Goal: Find specific page/section: Find specific page/section

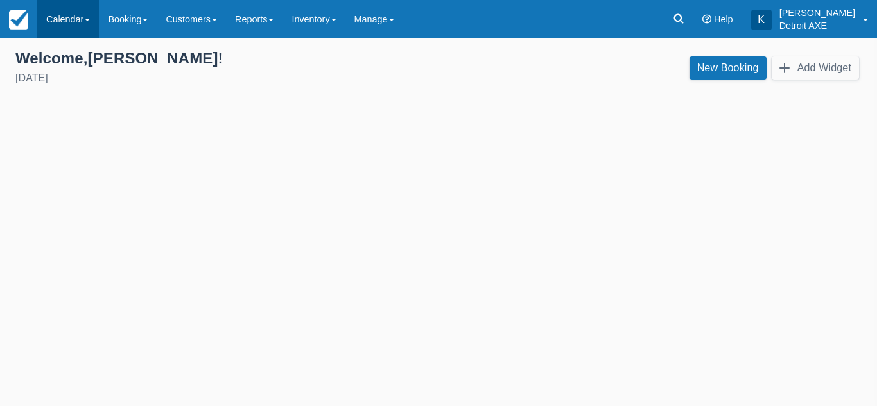
click at [72, 27] on link "Calendar" at bounding box center [68, 19] width 62 height 39
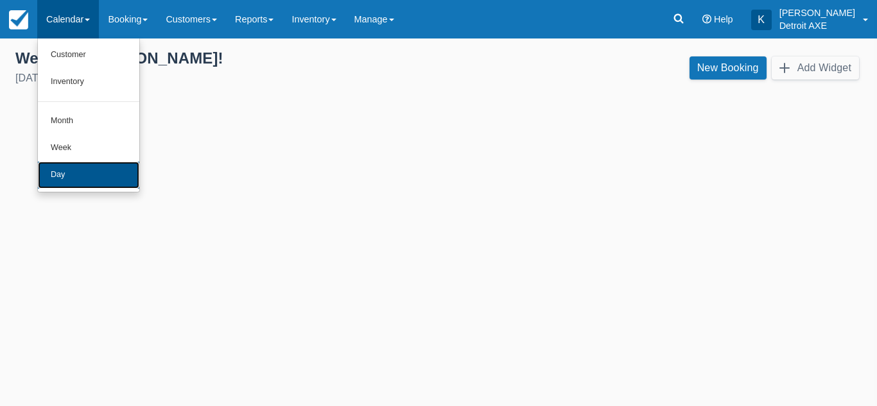
click at [67, 178] on link "Day" at bounding box center [88, 175] width 101 height 27
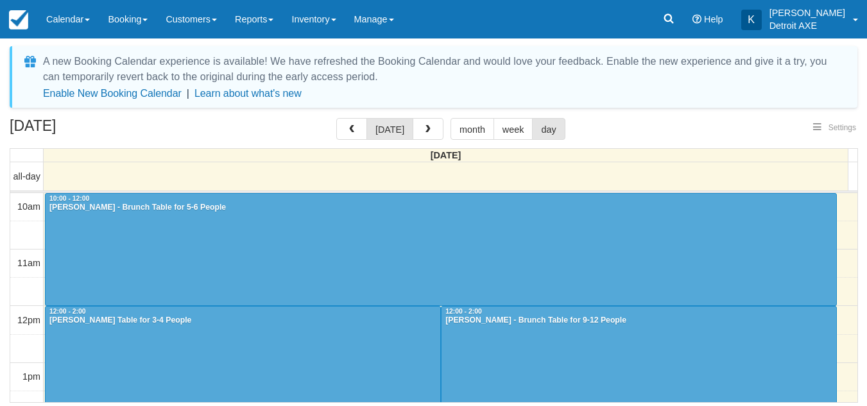
select select
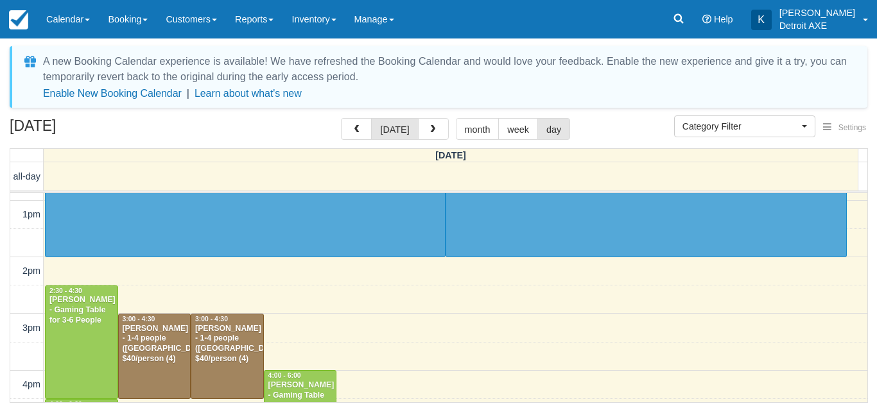
scroll to position [258, 0]
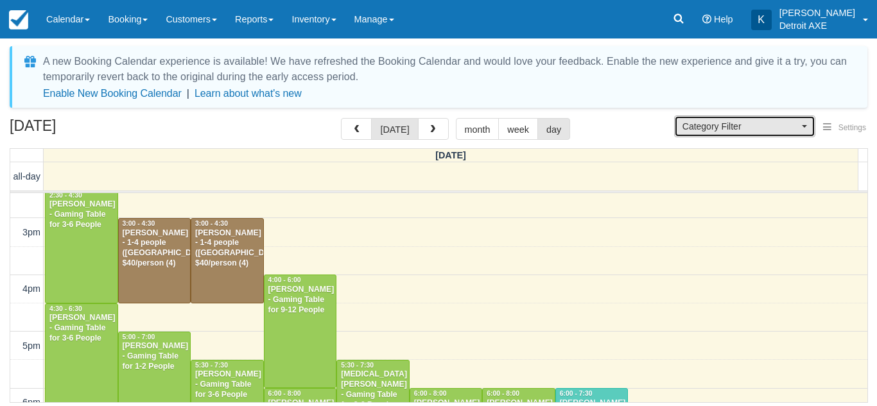
click at [724, 121] on span "Category Filter" at bounding box center [740, 126] width 116 height 13
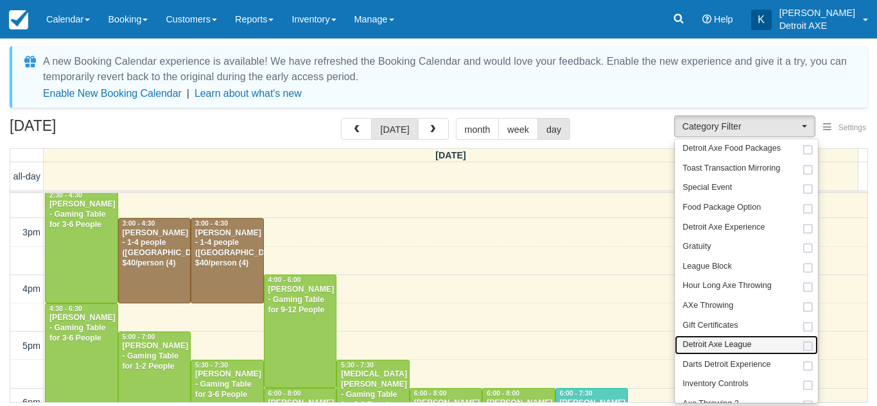
click at [728, 352] on link "Detroit Axe League" at bounding box center [746, 346] width 143 height 20
select select "3"
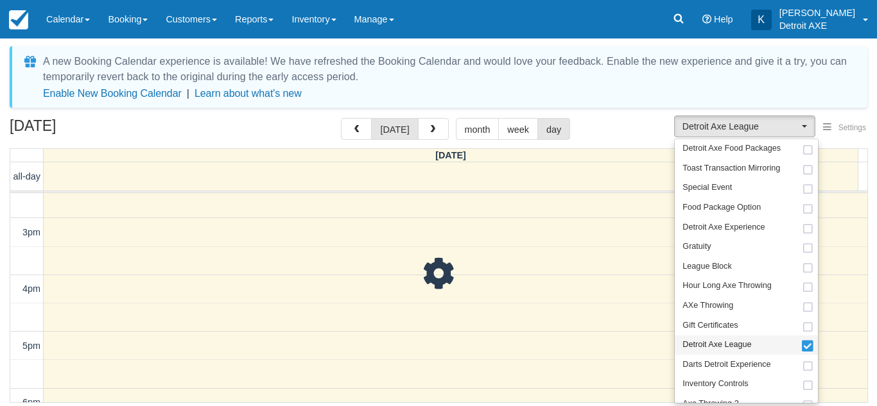
scroll to position [107, 0]
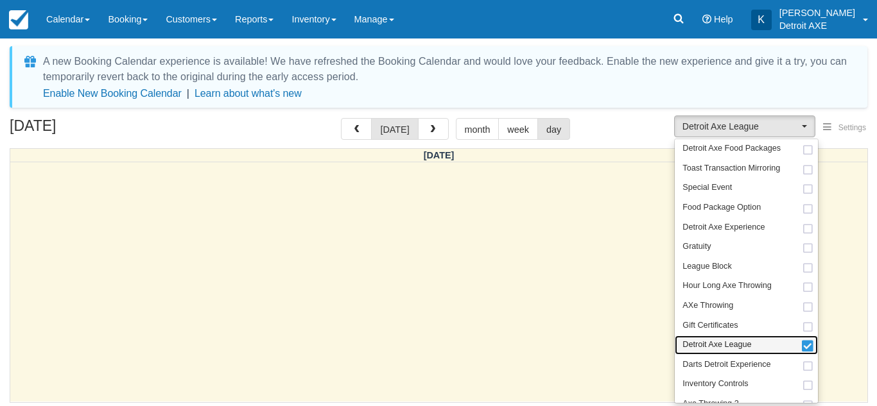
click at [728, 352] on link "Detroit Axe League" at bounding box center [746, 346] width 143 height 20
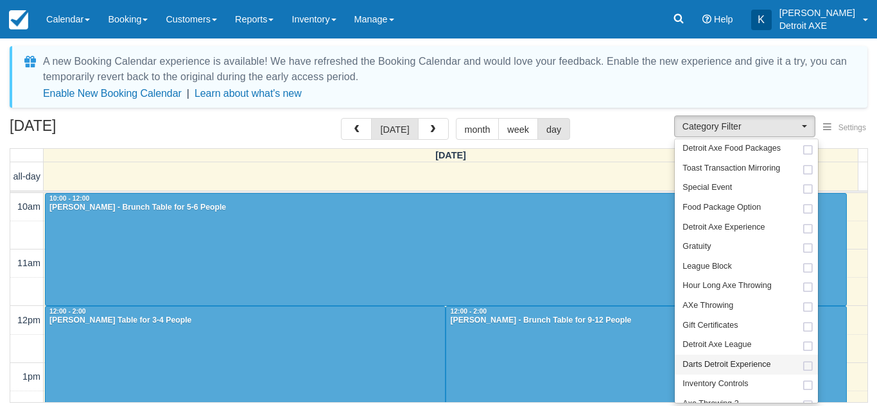
scroll to position [114, 0]
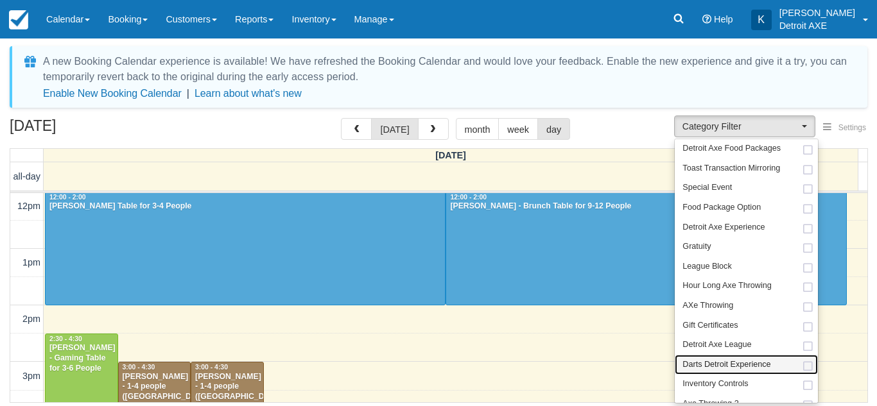
click at [729, 369] on span "Darts Detroit Experience" at bounding box center [726, 366] width 88 height 12
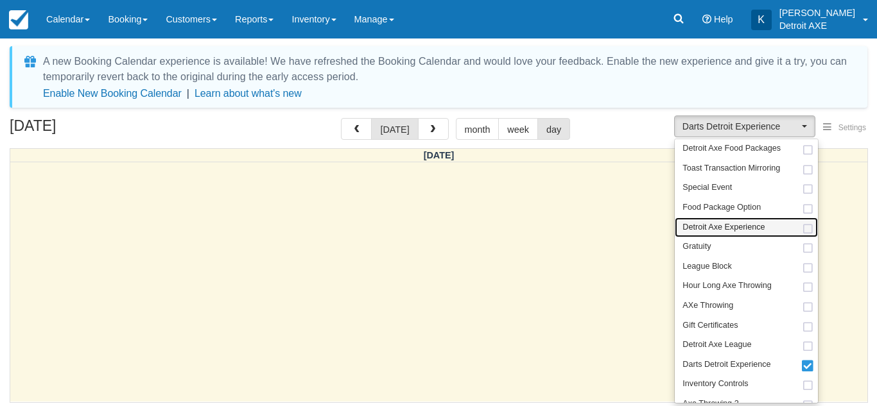
click at [728, 227] on span "Detroit Axe Experience" at bounding box center [723, 228] width 82 height 12
select select "14"
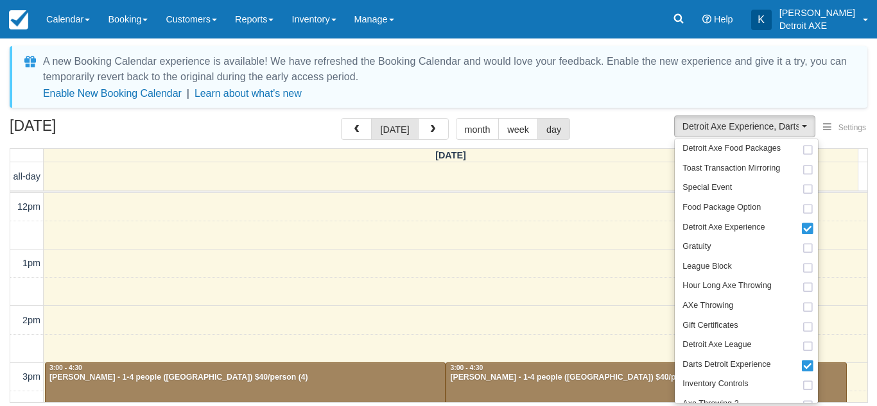
click at [632, 121] on div "August 30, 2025 today month week day" at bounding box center [439, 132] width 858 height 28
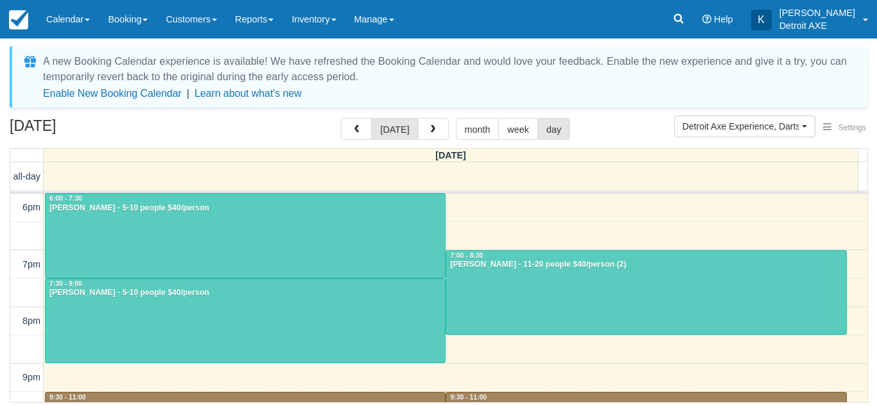
scroll to position [340, 0]
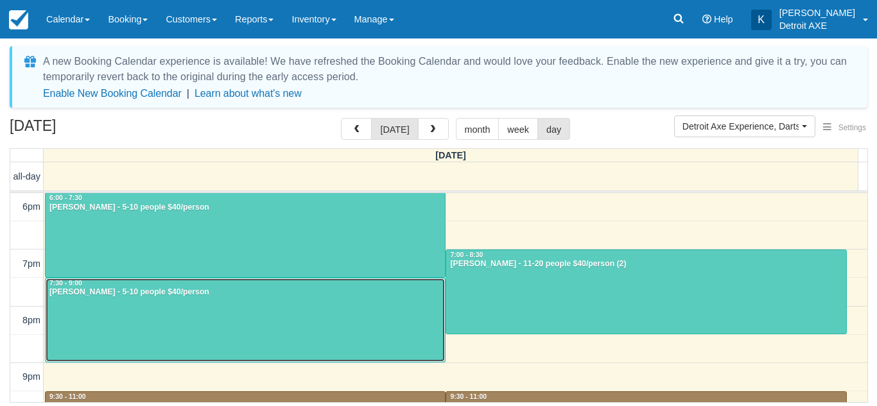
click at [281, 300] on div at bounding box center [245, 321] width 399 height 84
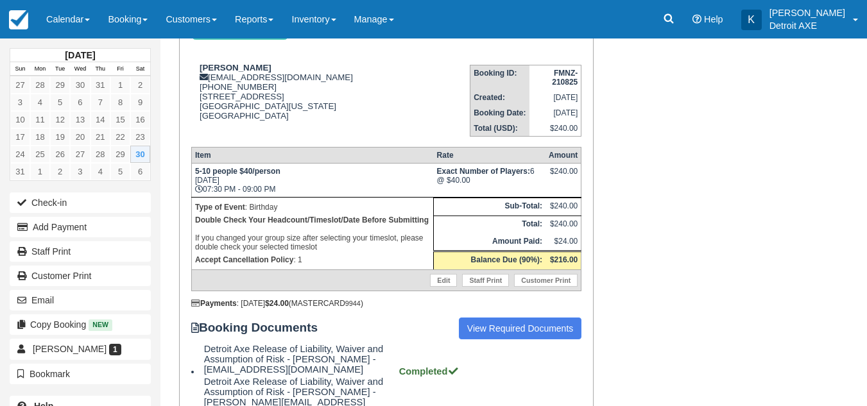
scroll to position [152, 0]
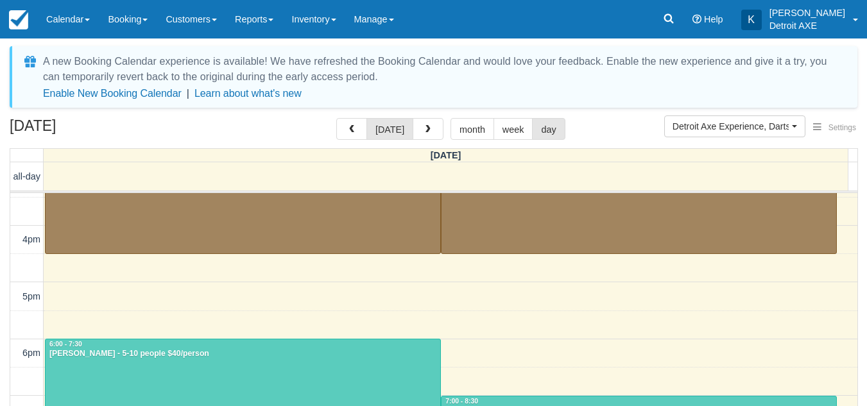
scroll to position [272, 0]
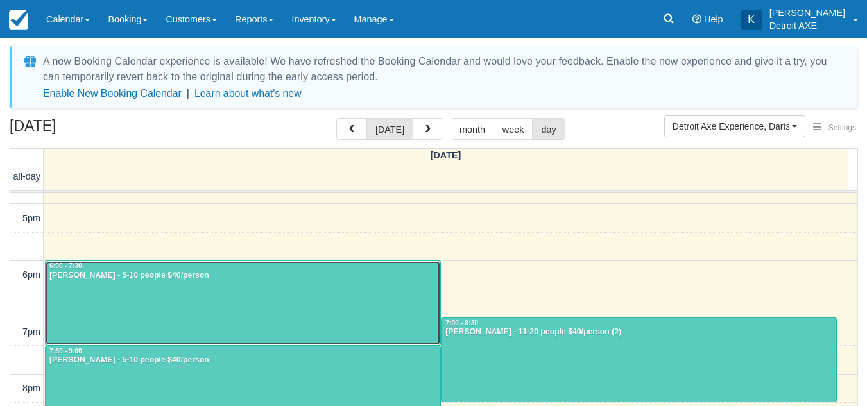
click at [271, 281] on div at bounding box center [243, 303] width 395 height 84
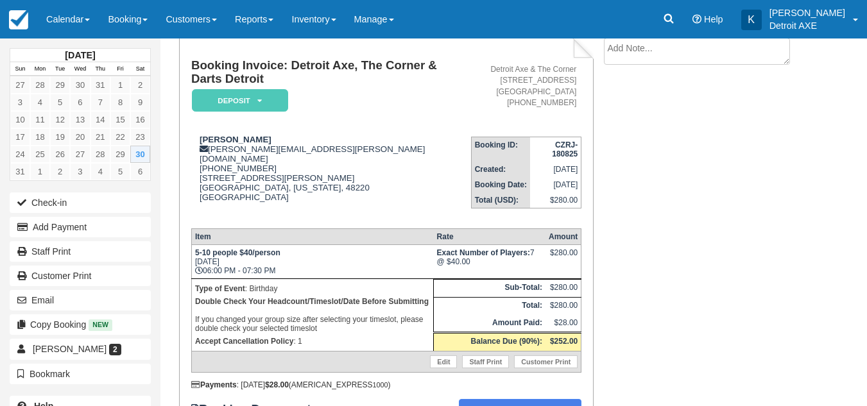
scroll to position [80, 0]
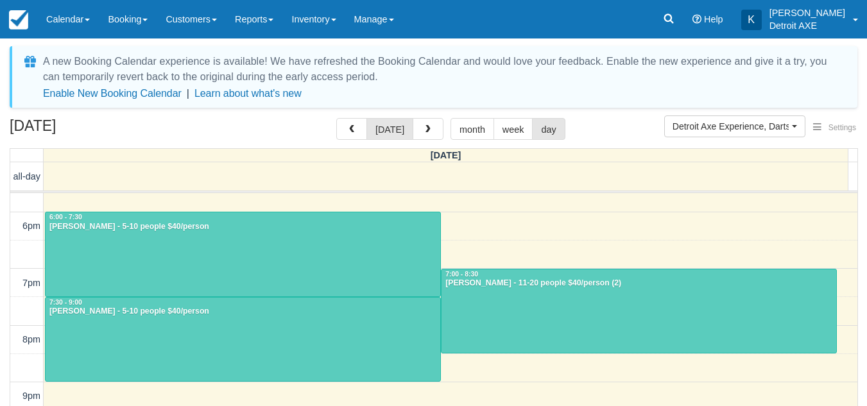
scroll to position [322, 0]
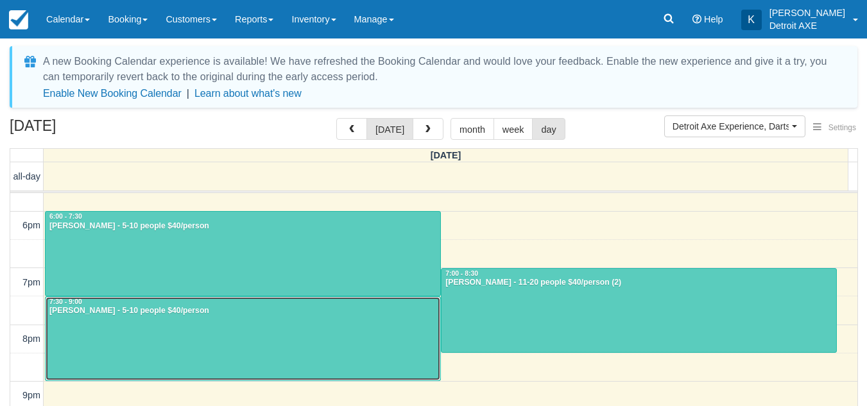
click at [309, 325] on div at bounding box center [243, 339] width 395 height 84
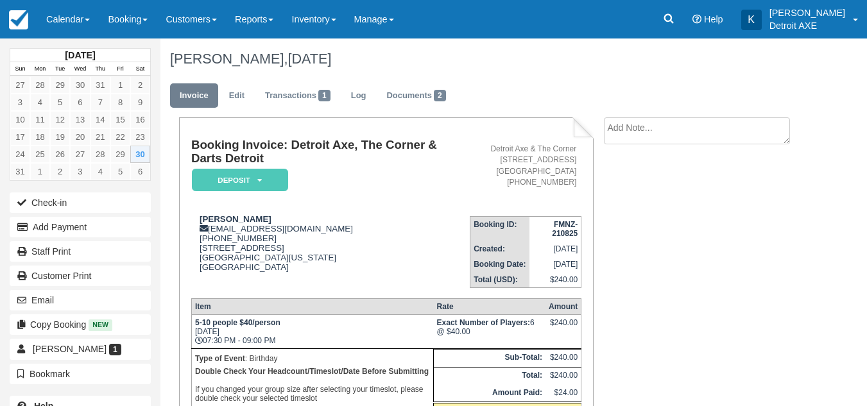
scroll to position [78, 0]
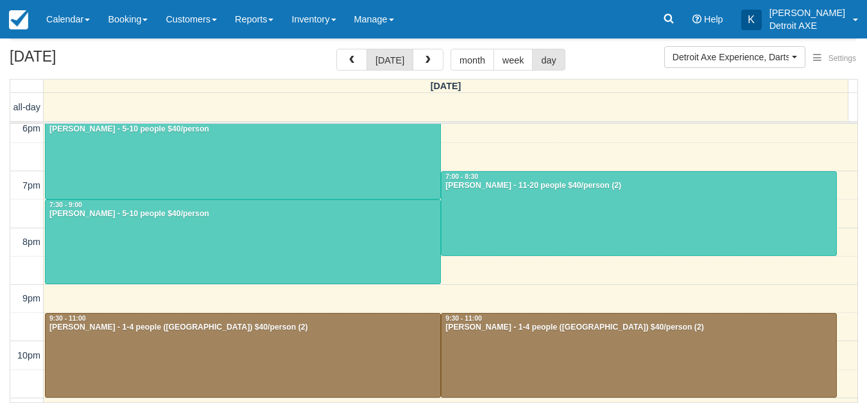
scroll to position [373, 0]
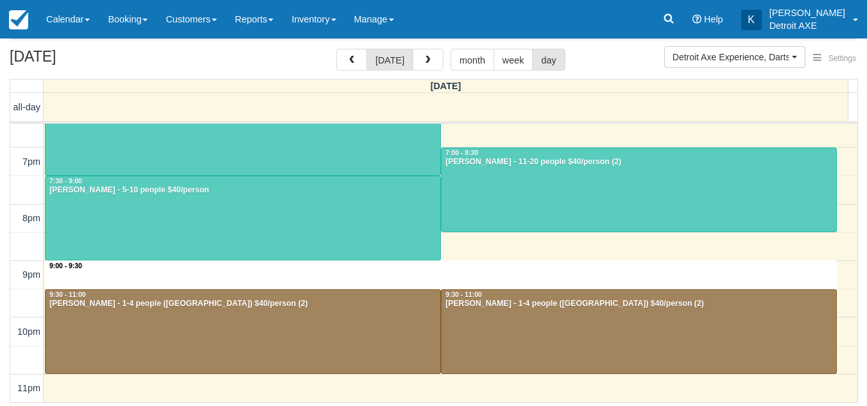
click at [327, 282] on div "12pm 1pm 2pm 3pm 4pm 5pm 6pm 7pm 8pm 9pm 10pm 11pm 9:00 - 9:30 3:00 - 4:30 [PER…" at bounding box center [433, 77] width 847 height 652
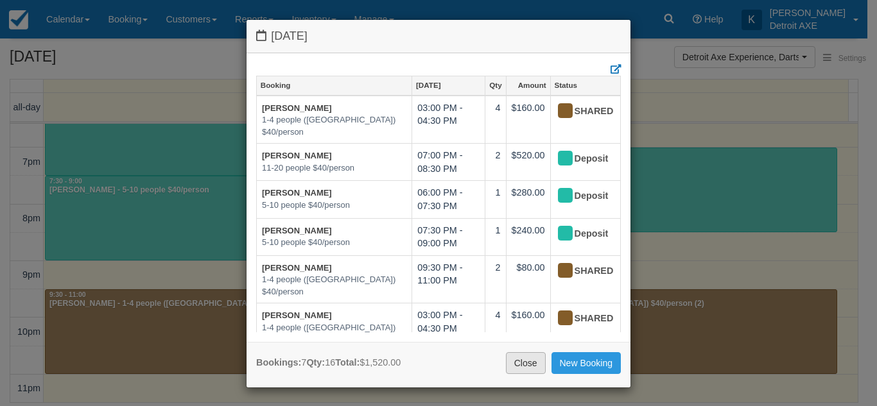
click at [509, 373] on link "Close" at bounding box center [526, 363] width 40 height 22
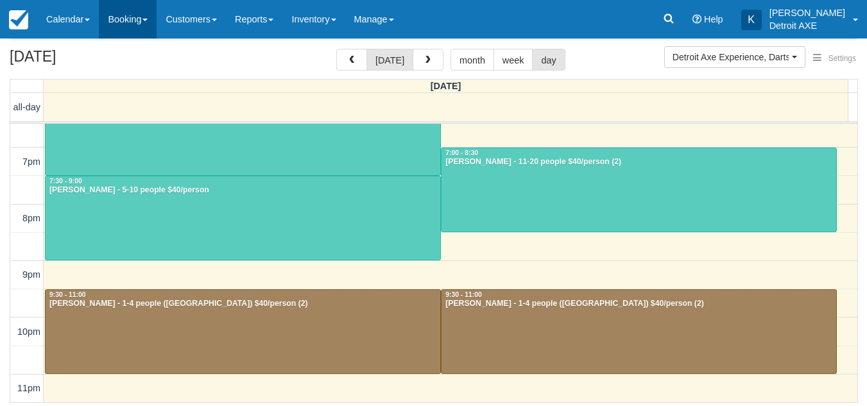
click at [129, 17] on link "Booking" at bounding box center [128, 19] width 58 height 39
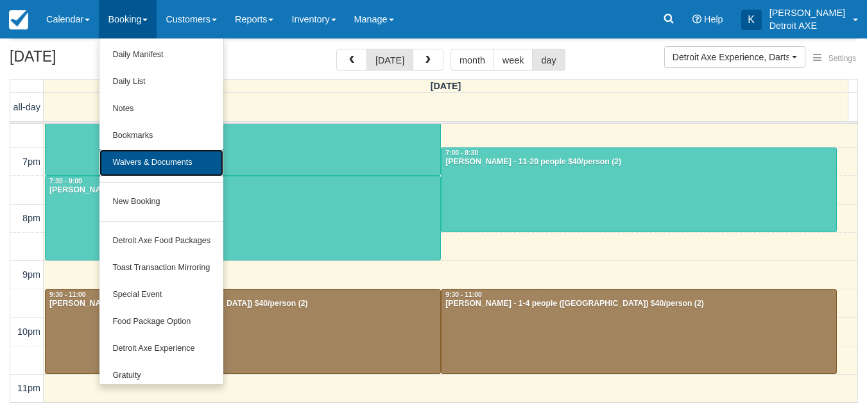
click at [143, 166] on link "Waivers & Documents" at bounding box center [162, 163] width 124 height 27
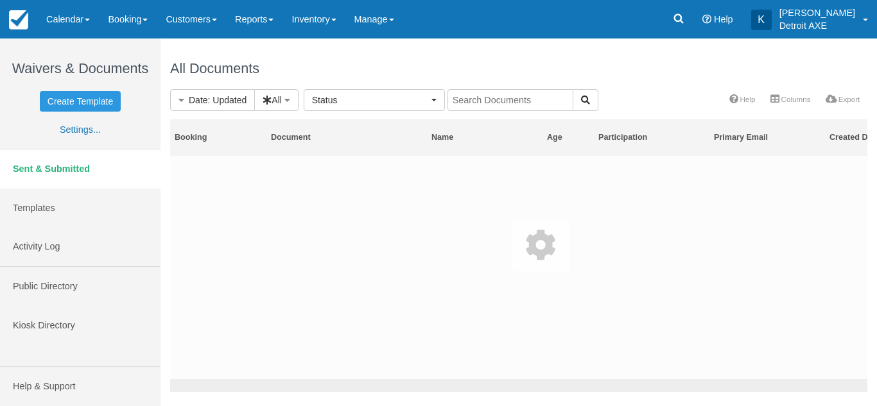
select select
